Goal: Communication & Community: Answer question/provide support

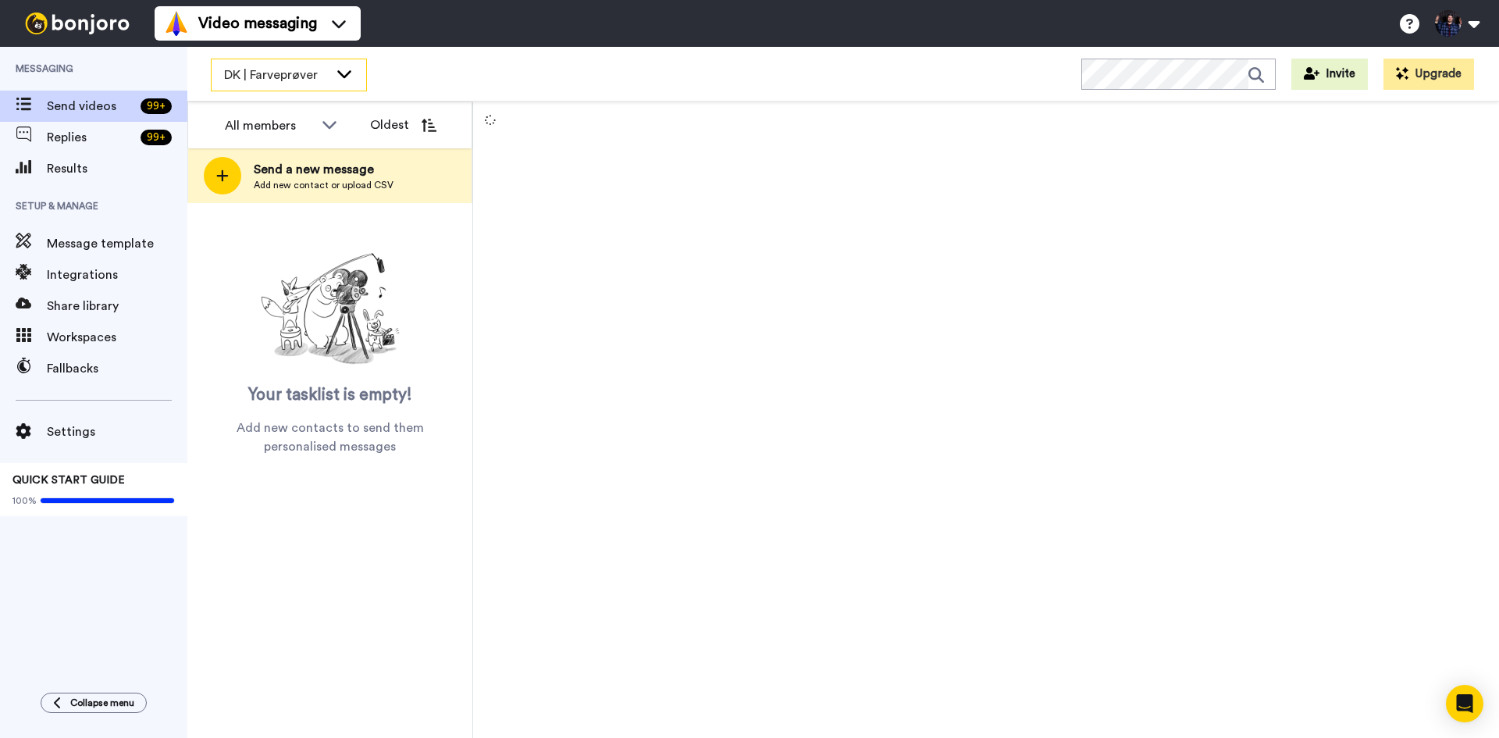
click at [333, 60] on div "DK | Farveprøver" at bounding box center [289, 74] width 155 height 31
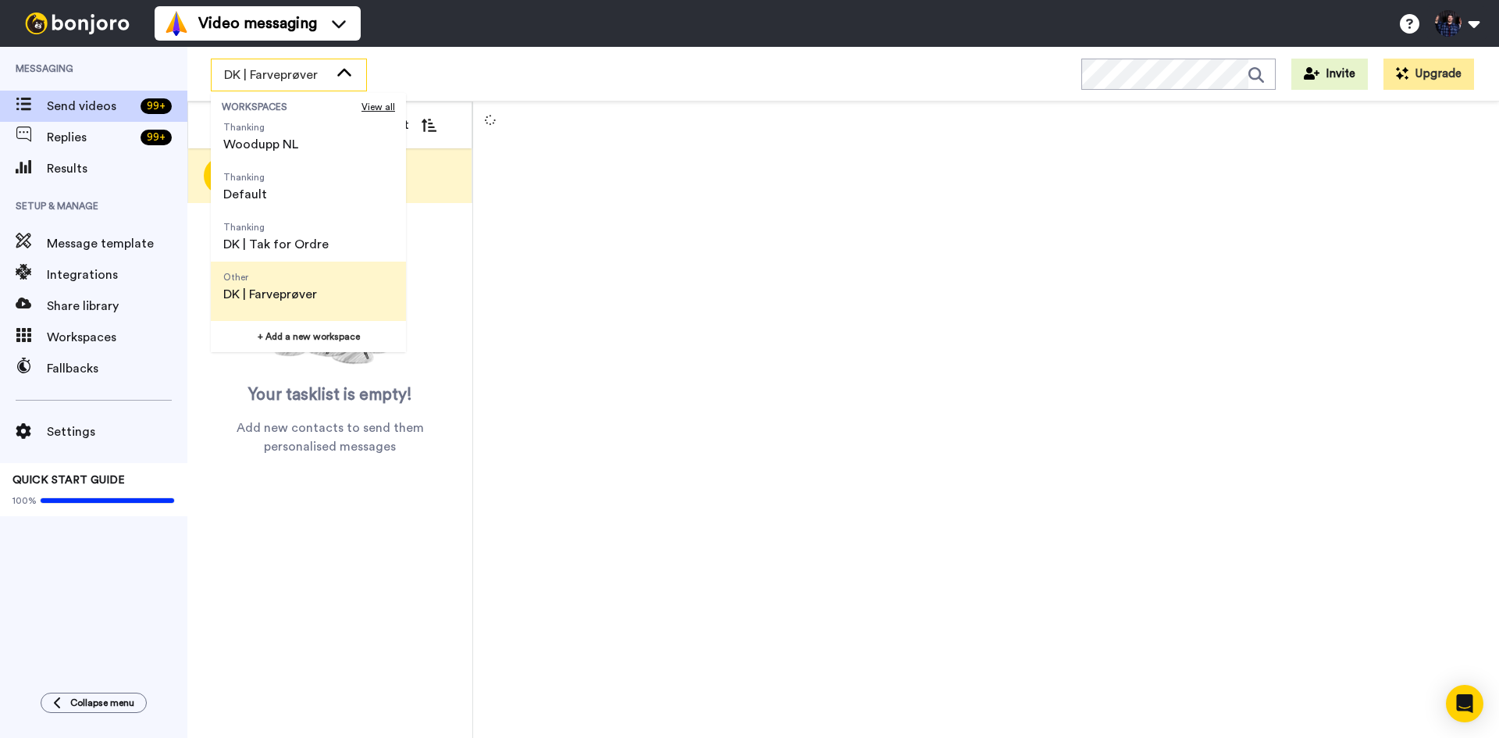
scroll to position [150, 0]
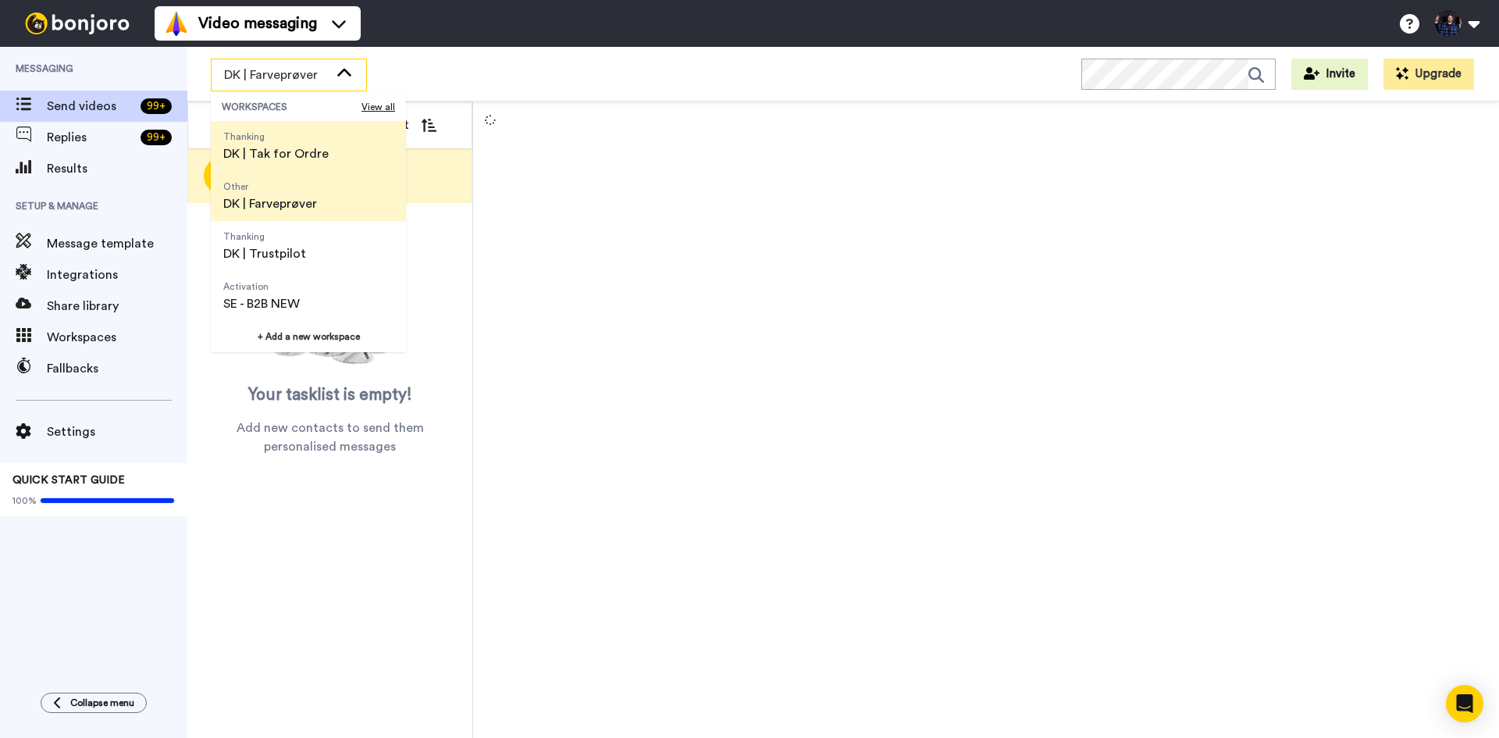
click at [331, 155] on span "Thanking DK | Tak for Ordre" at bounding box center [276, 146] width 130 height 50
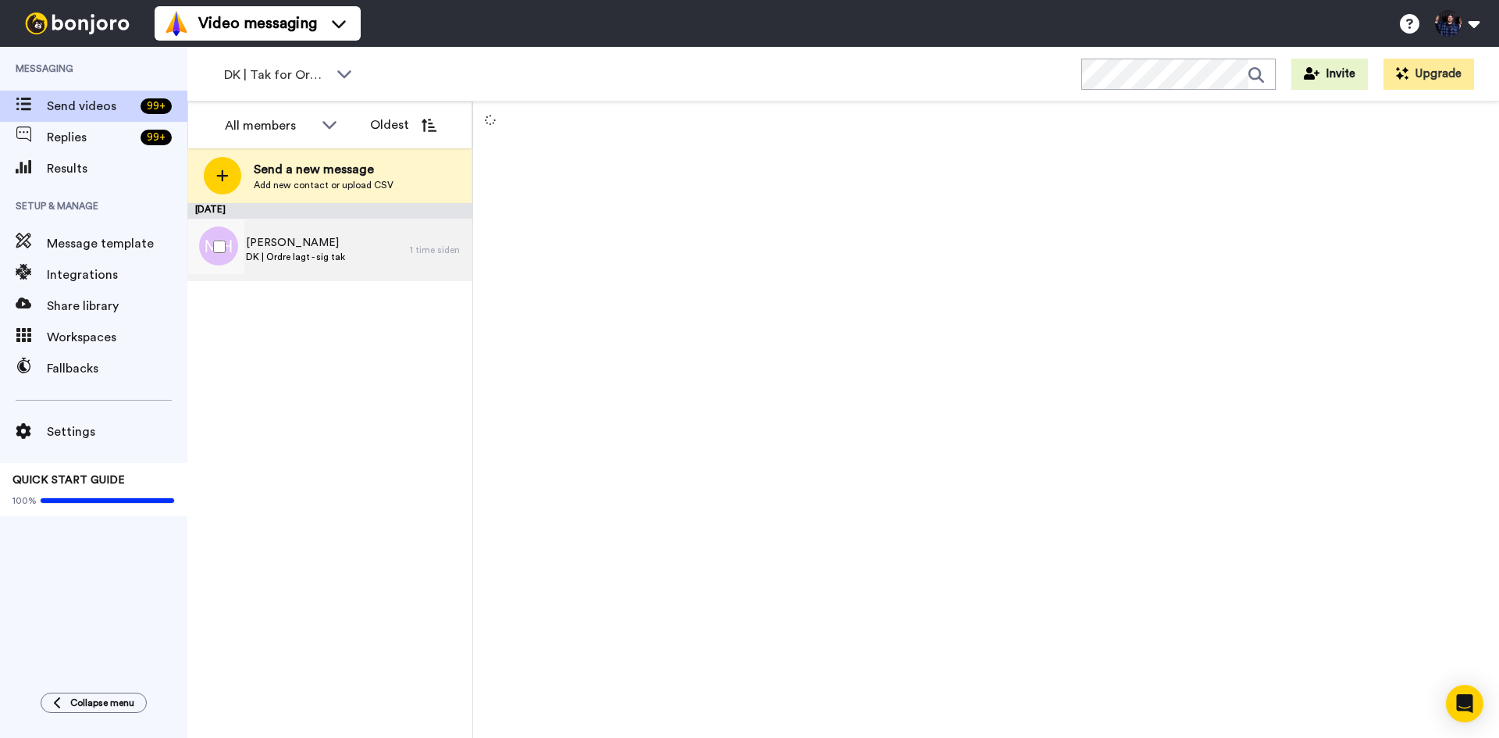
click at [381, 256] on div "[PERSON_NAME] DK | Ordre lagt - sig tak" at bounding box center [298, 250] width 222 height 62
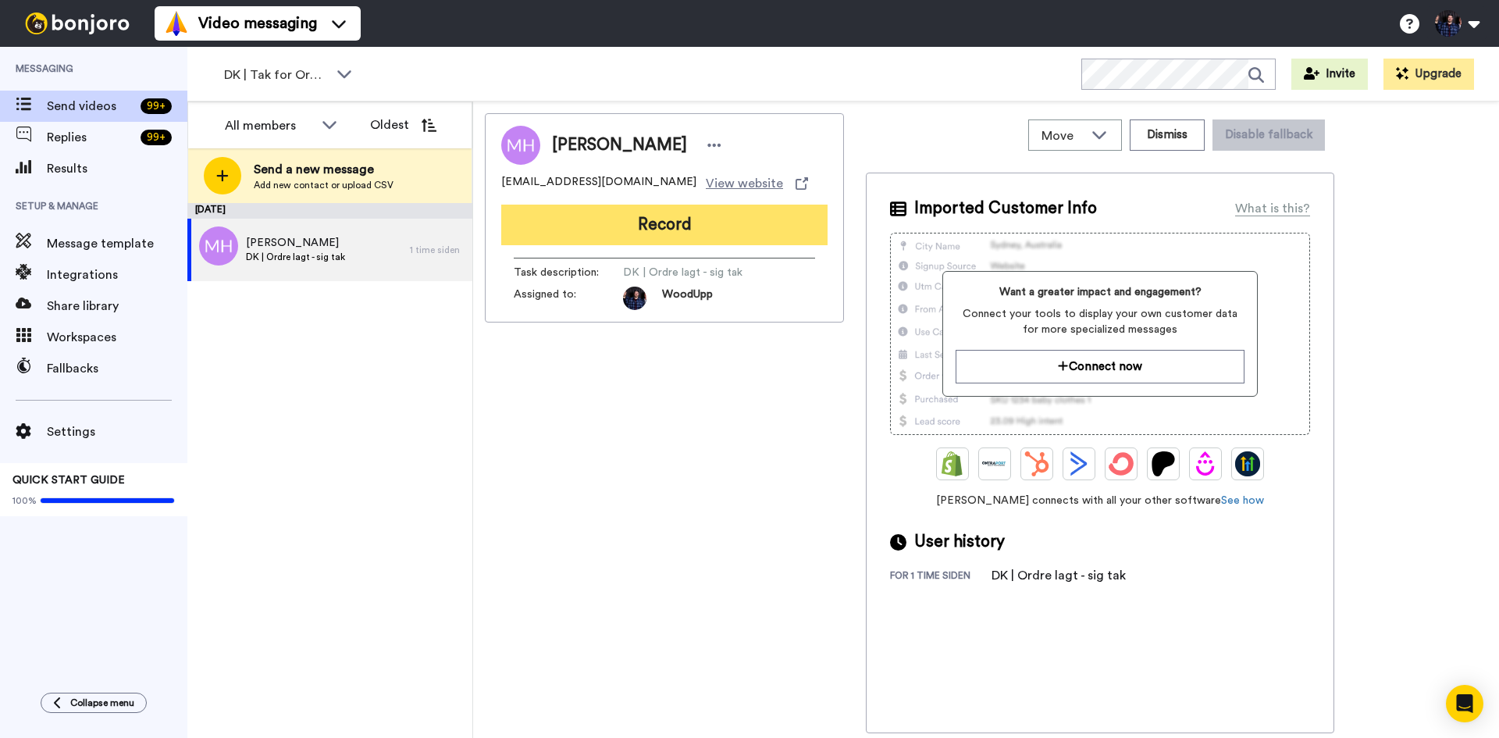
click at [754, 225] on button "Record" at bounding box center [664, 225] width 326 height 41
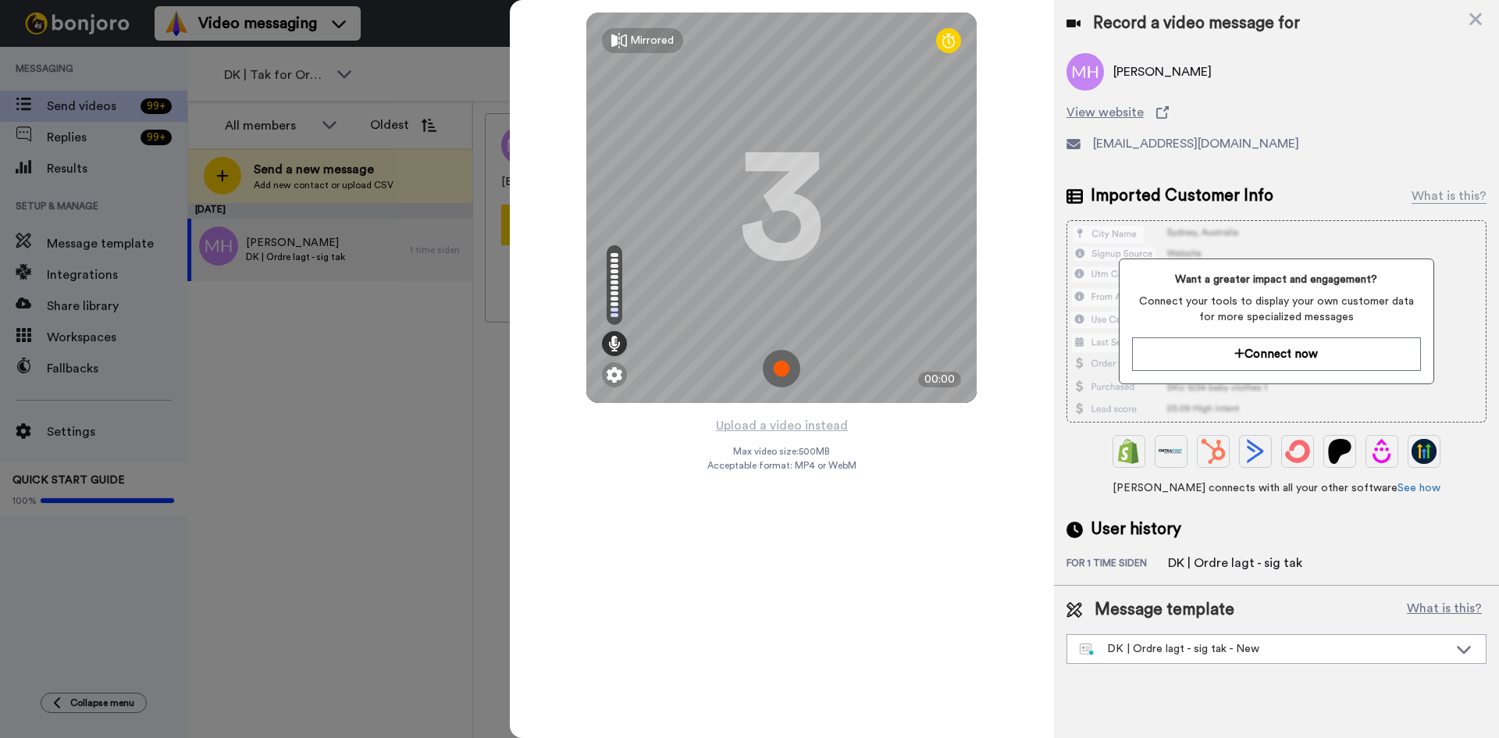
click at [906, 609] on div "Mirrored Redo 3 00:00 Upload a video instead Max video size: 500 MB Acceptable …" at bounding box center [782, 369] width 544 height 738
click at [326, 486] on div at bounding box center [749, 369] width 1499 height 738
click at [1470, 26] on icon at bounding box center [1476, 19] width 16 height 20
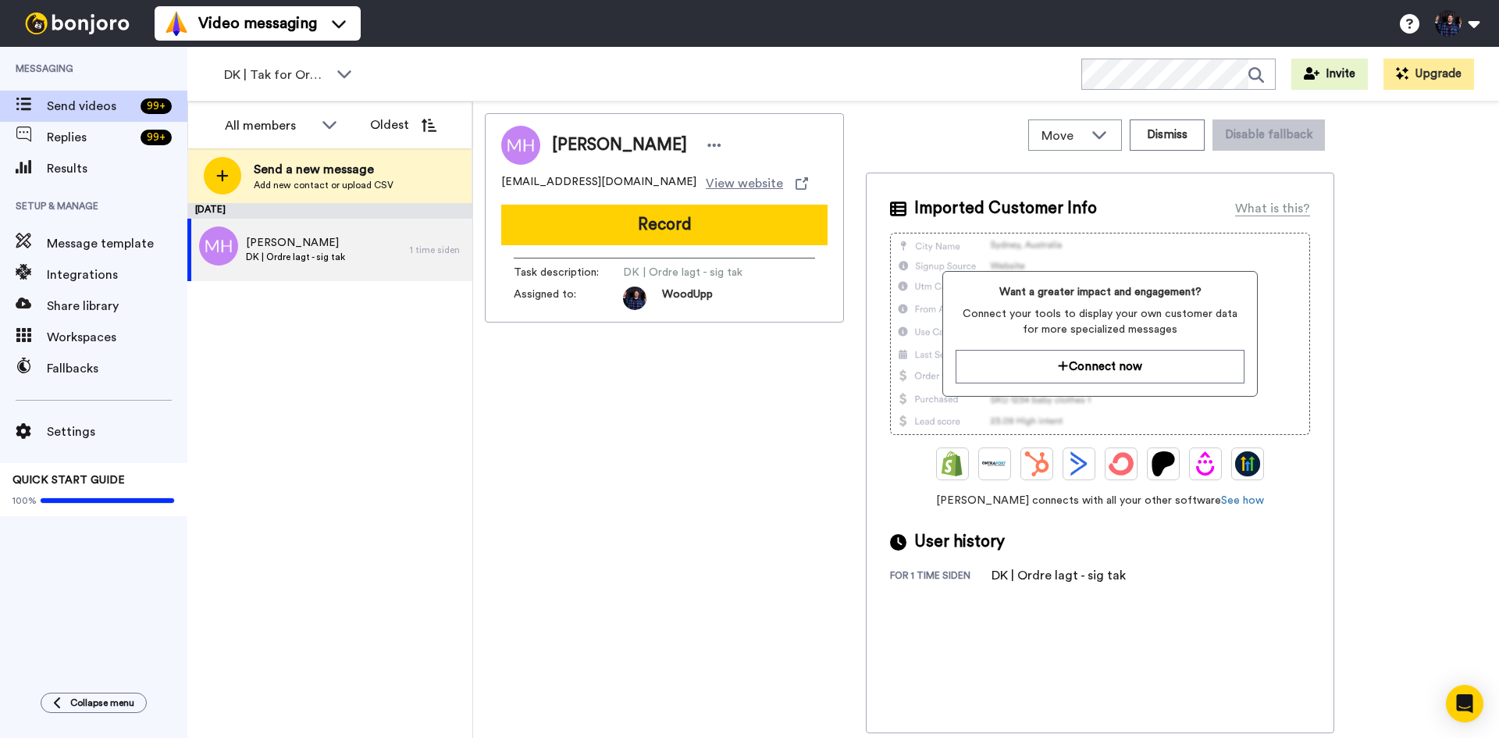
click at [1253, 564] on div "Imported Customer Info What is this? Want a greater impact and engagement? Conn…" at bounding box center [1100, 453] width 468 height 561
click at [1425, 289] on div "[PERSON_NAME] [EMAIL_ADDRESS][DOMAIN_NAME] View website Record Task description…" at bounding box center [986, 423] width 1002 height 620
click at [1468, 266] on div "[PERSON_NAME] [EMAIL_ADDRESS][DOMAIN_NAME] View website Record Task description…" at bounding box center [986, 423] width 1002 height 620
click at [928, 121] on div "Move WORKSPACES View all Thanking Woodupp NL Thanking Default Thanking DK | Tak…" at bounding box center [1100, 135] width 468 height 44
